Goal: Navigation & Orientation: Find specific page/section

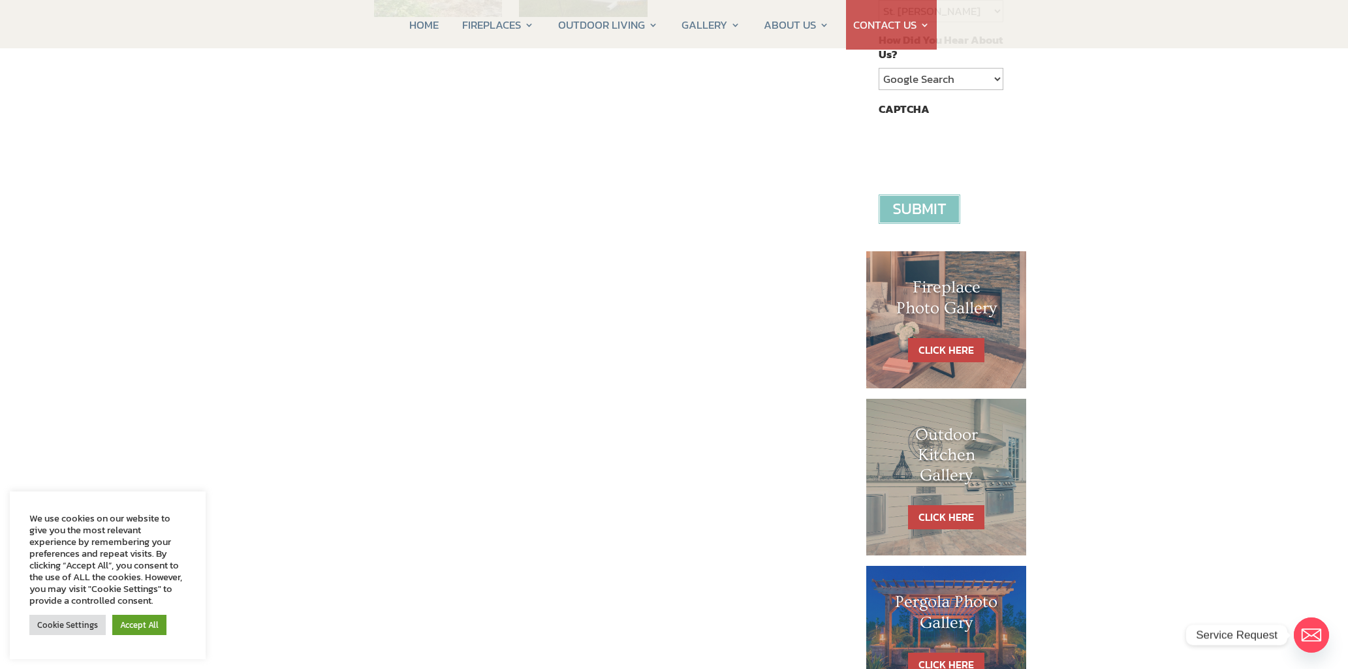
scroll to position [522, 0]
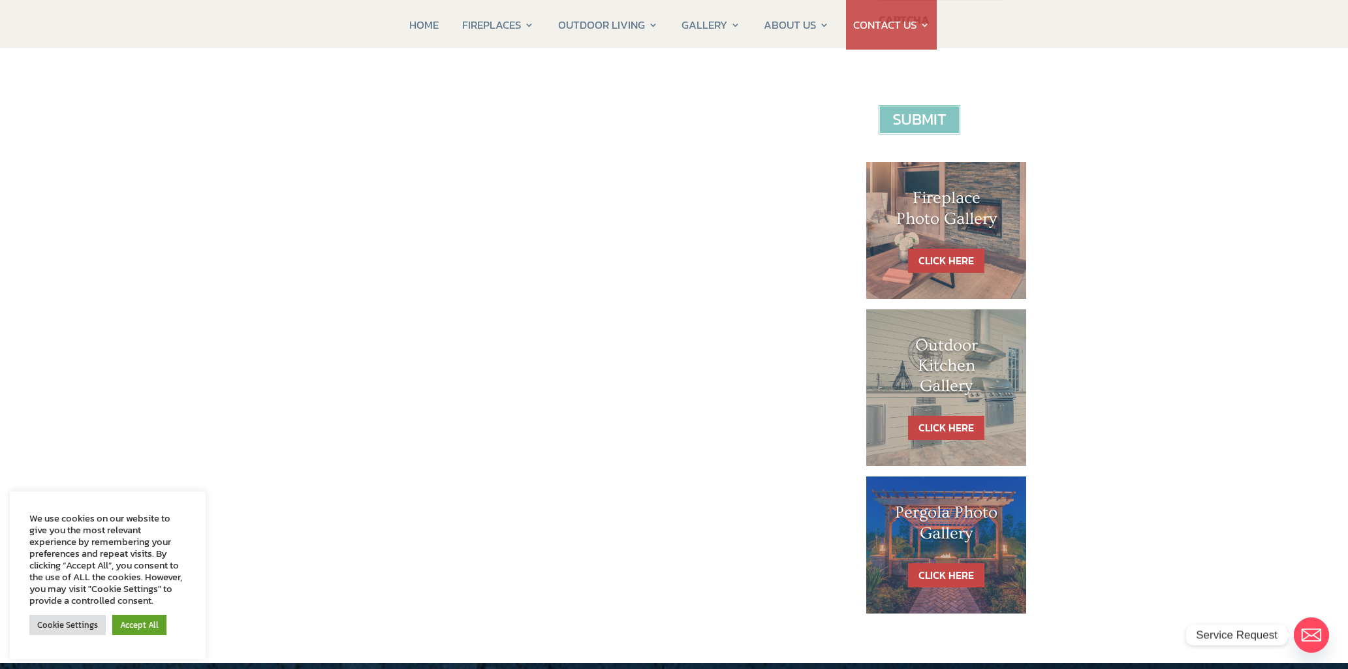
click at [925, 517] on h1 "Pergola Photo Gallery" at bounding box center [946, 526] width 108 height 47
click at [947, 572] on link "CLICK HERE" at bounding box center [946, 575] width 76 height 24
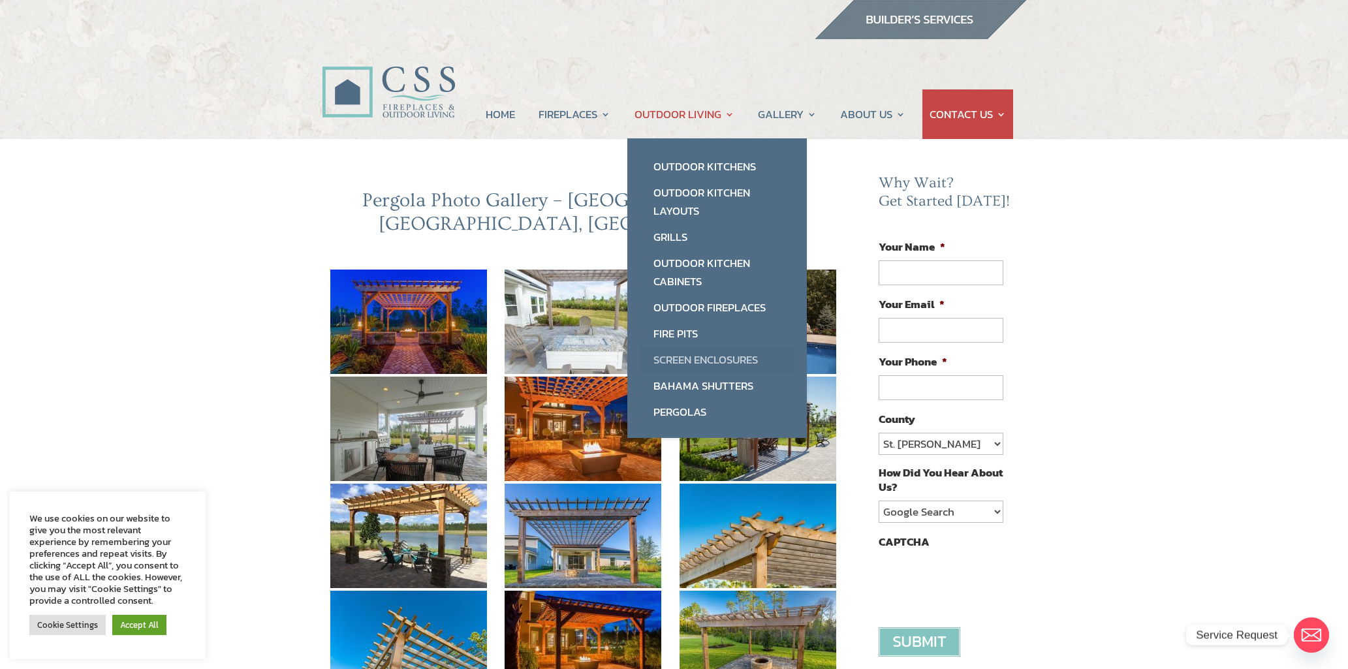
click at [687, 363] on link "Screen Enclosures" at bounding box center [716, 360] width 153 height 26
click at [676, 383] on link "Bahama Shutters" at bounding box center [716, 386] width 153 height 26
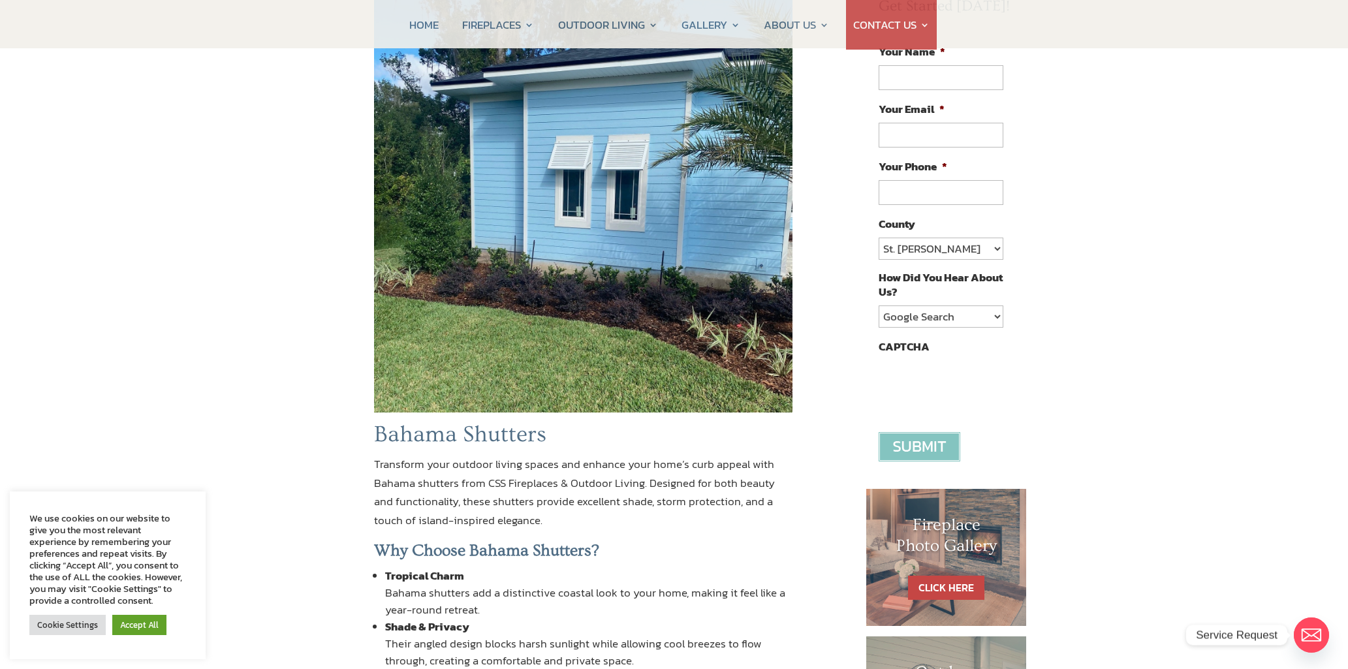
scroll to position [65, 0]
